Goal: Task Accomplishment & Management: Manage account settings

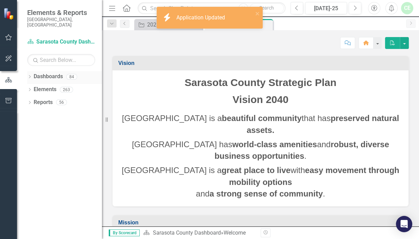
click at [29, 75] on icon "Dropdown" at bounding box center [29, 77] width 5 height 4
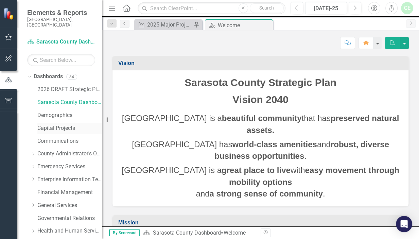
click at [56, 124] on link "Capital Projects" at bounding box center [69, 128] width 65 height 8
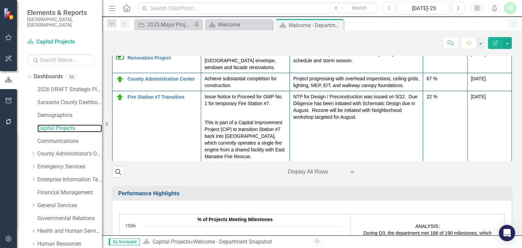
scroll to position [588, 0]
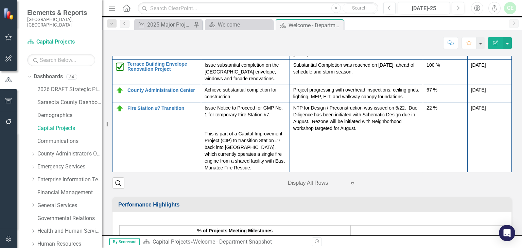
click at [419, 41] on td "[DATE]" at bounding box center [489, 18] width 44 height 45
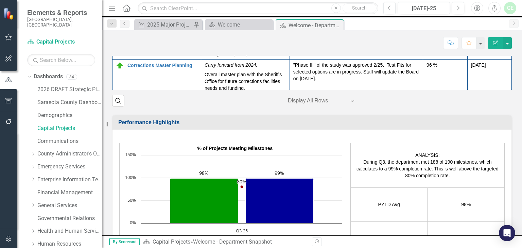
scroll to position [111, 0]
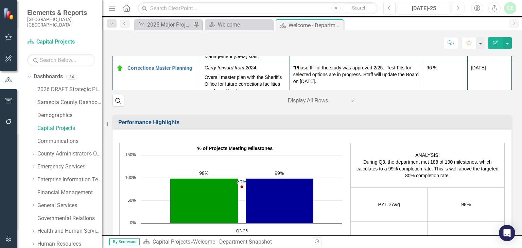
click at [130, 17] on link "Sarasota County Support Services Facility (Fleet) Construction" at bounding box center [162, 9] width 70 height 16
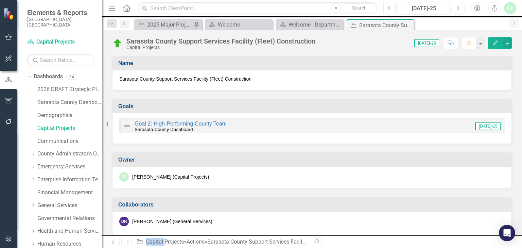
click at [117, 42] on img at bounding box center [117, 43] width 11 height 11
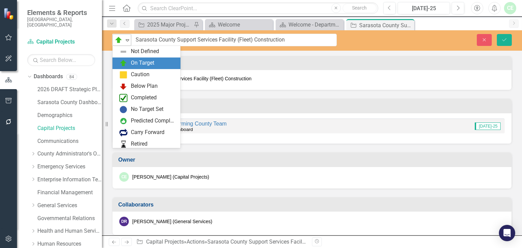
click at [126, 41] on icon "Expand" at bounding box center [127, 39] width 7 height 5
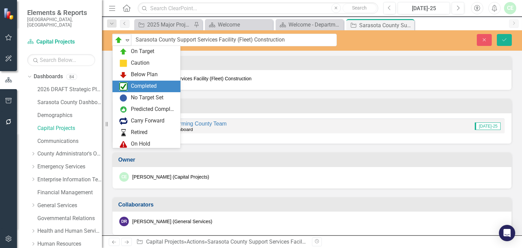
click at [138, 85] on div "Completed" at bounding box center [144, 86] width 26 height 8
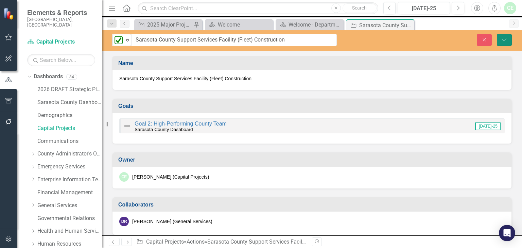
click at [419, 39] on button "Save" at bounding box center [504, 40] width 15 height 12
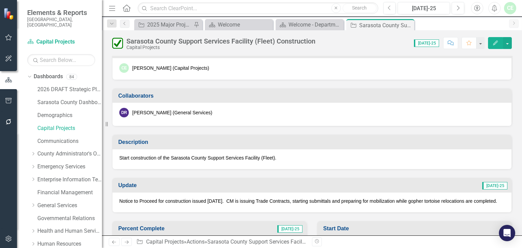
scroll to position [181, 0]
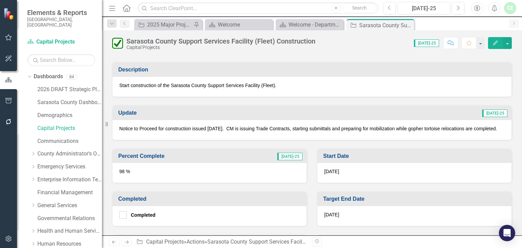
click at [225, 127] on p "Notice to Proceed for construction issued [DATE]. CM is issuing Trade Contracts…" at bounding box center [311, 128] width 385 height 7
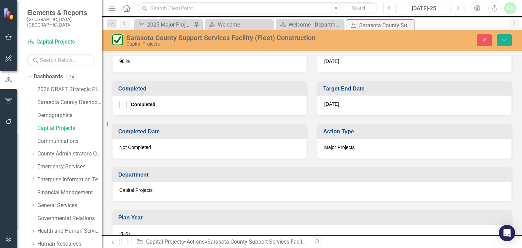
type textarea "<p>Notice to Proceed for construction issued [DATE]. &nbsp;CM is issuing Trade …"
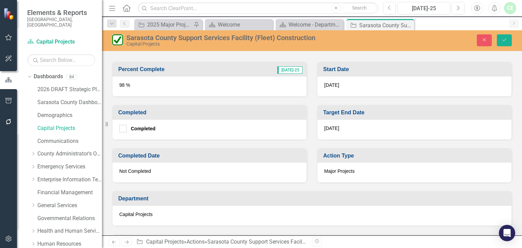
scroll to position [406, 0]
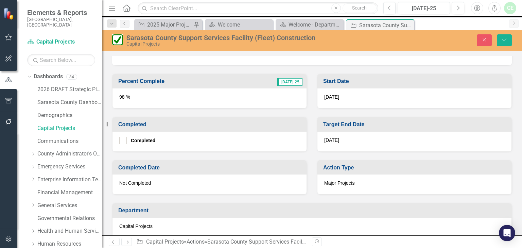
click at [120, 94] on div "98 %" at bounding box center [209, 98] width 194 height 20
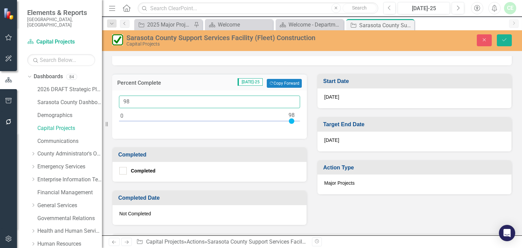
drag, startPoint x: 123, startPoint y: 99, endPoint x: 144, endPoint y: 99, distance: 21.8
click at [143, 99] on input "98" at bounding box center [209, 101] width 181 height 13
type input "100"
click at [118, 166] on div "Completed" at bounding box center [209, 172] width 194 height 20
click at [120, 167] on input "Completed" at bounding box center [121, 169] width 4 height 4
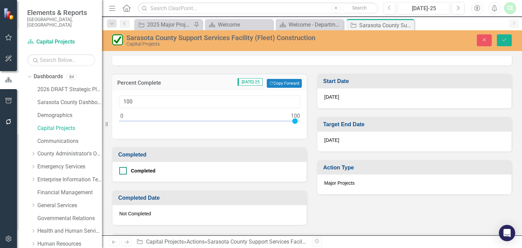
checkbox input "true"
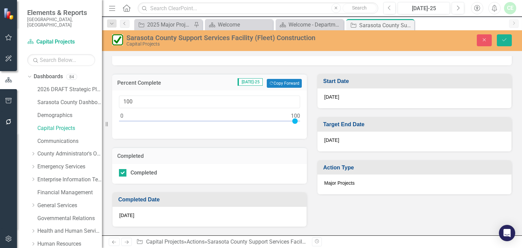
click at [123, 212] on span "[DATE]" at bounding box center [126, 214] width 15 height 5
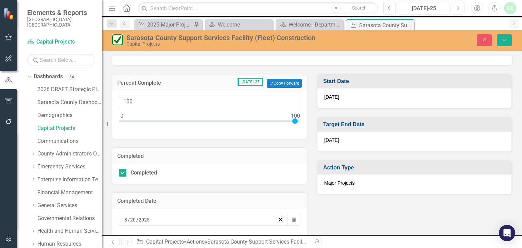
click at [130, 216] on input "20" at bounding box center [133, 219] width 6 height 7
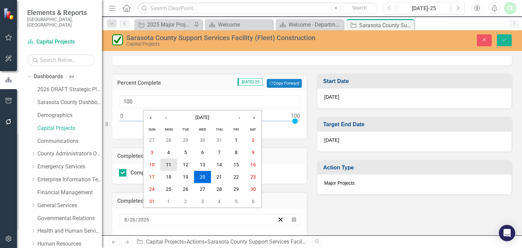
click at [172, 165] on button "11" at bounding box center [168, 164] width 17 height 12
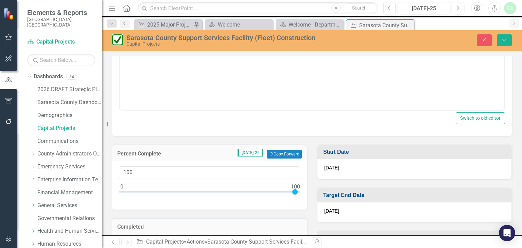
scroll to position [227, 0]
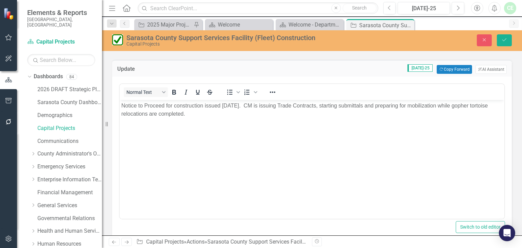
click at [239, 107] on p "Notice to Proceed for construction issued [DATE]. CM is issuing Trade Contracts…" at bounding box center [311, 110] width 381 height 16
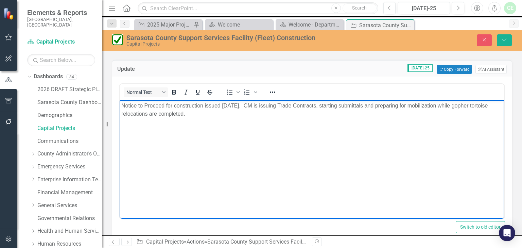
click at [242, 106] on p "Notice to Proceed for construction issued [DATE]. CM is issuing Trade Contracts…" at bounding box center [311, 110] width 381 height 16
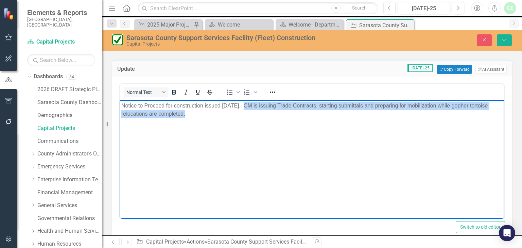
drag, startPoint x: 242, startPoint y: 105, endPoint x: 243, endPoint y: 110, distance: 5.9
click at [243, 110] on p "Notice to Proceed for construction issued [DATE]. CM is issuing Trade Contracts…" at bounding box center [311, 110] width 381 height 16
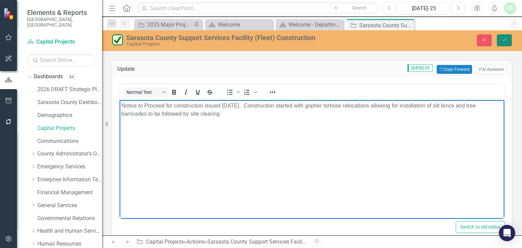
click at [419, 38] on icon "Save" at bounding box center [504, 39] width 6 height 5
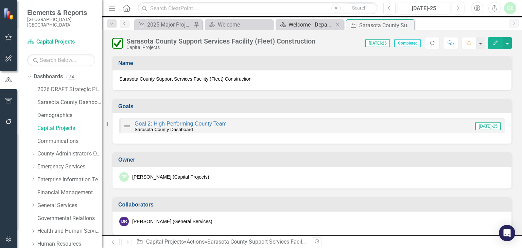
click at [314, 24] on div "Welcome - Department Snapshot" at bounding box center [310, 24] width 45 height 8
